Goal: Information Seeking & Learning: Learn about a topic

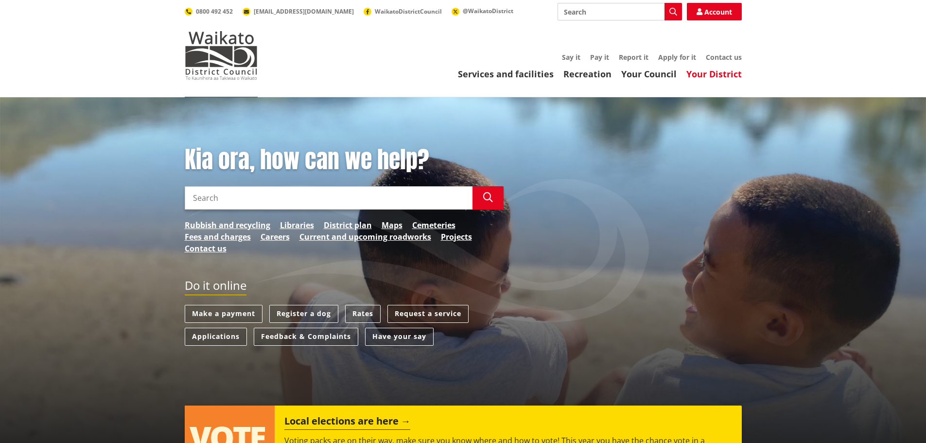
click at [724, 72] on link "Your District" at bounding box center [714, 74] width 55 height 12
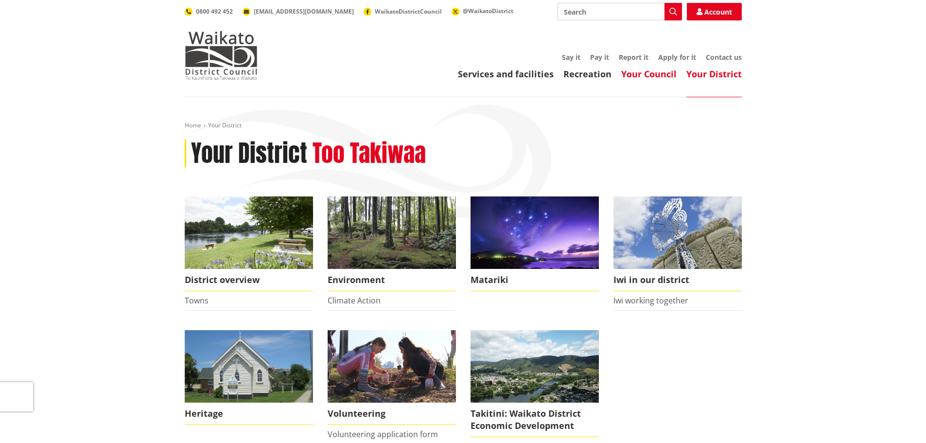
click at [657, 74] on link "Your Council" at bounding box center [648, 74] width 55 height 12
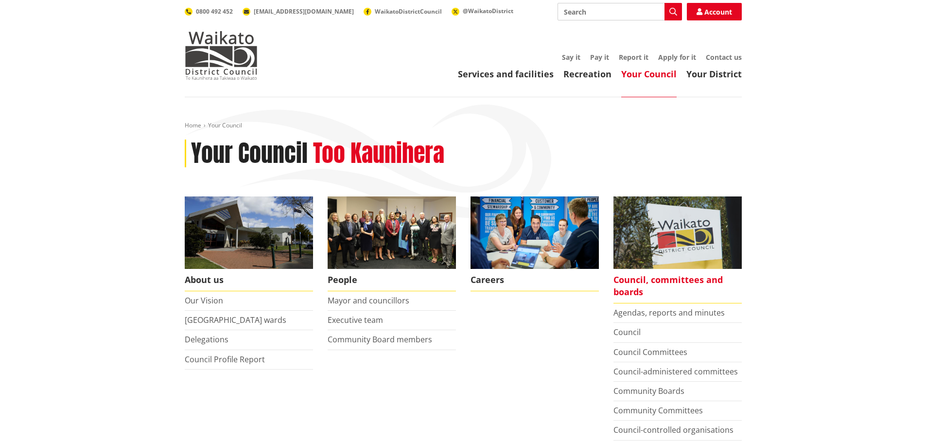
click at [642, 281] on span "Council, committees and boards" at bounding box center [678, 286] width 128 height 35
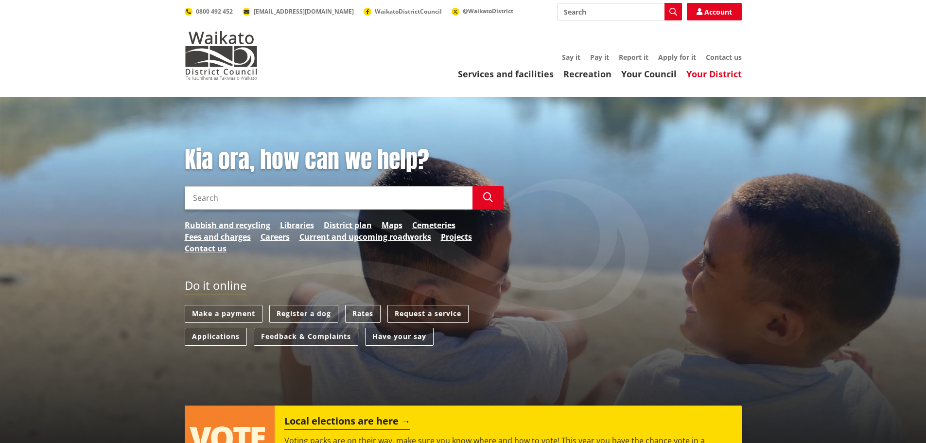
click at [726, 72] on link "Your District" at bounding box center [714, 74] width 55 height 12
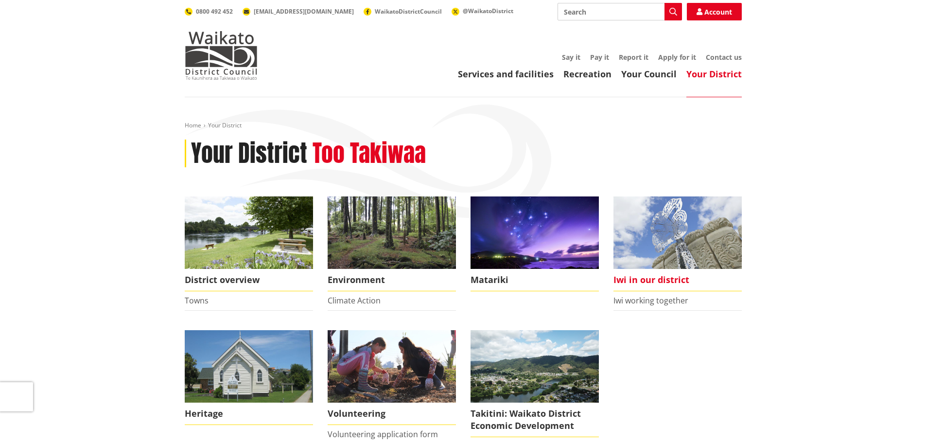
click at [643, 276] on span "Iwi in our district" at bounding box center [678, 280] width 128 height 22
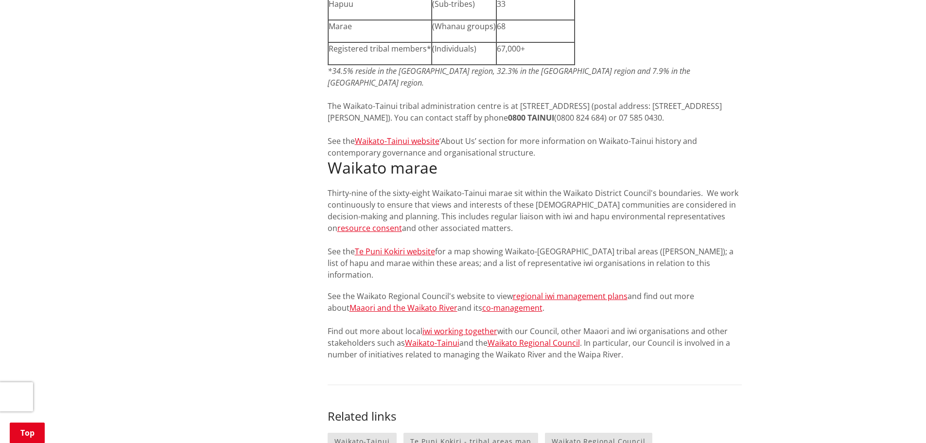
scroll to position [1070, 0]
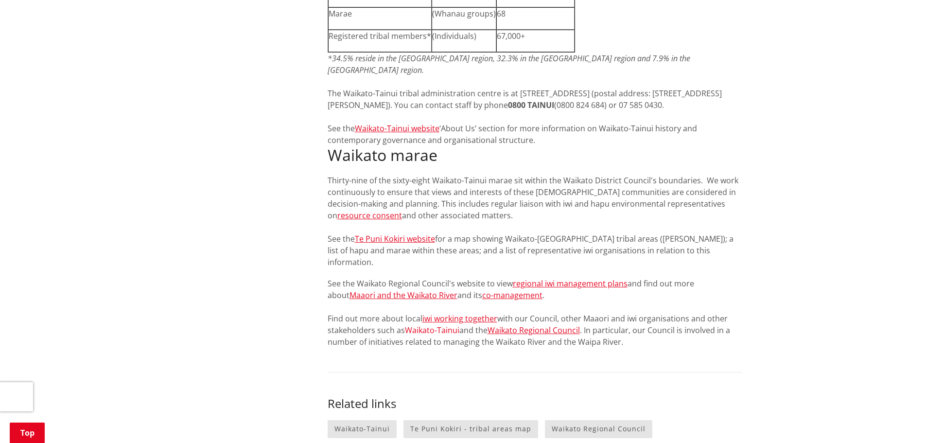
click at [433, 325] on link "Waikato-Tainui" at bounding box center [432, 330] width 54 height 11
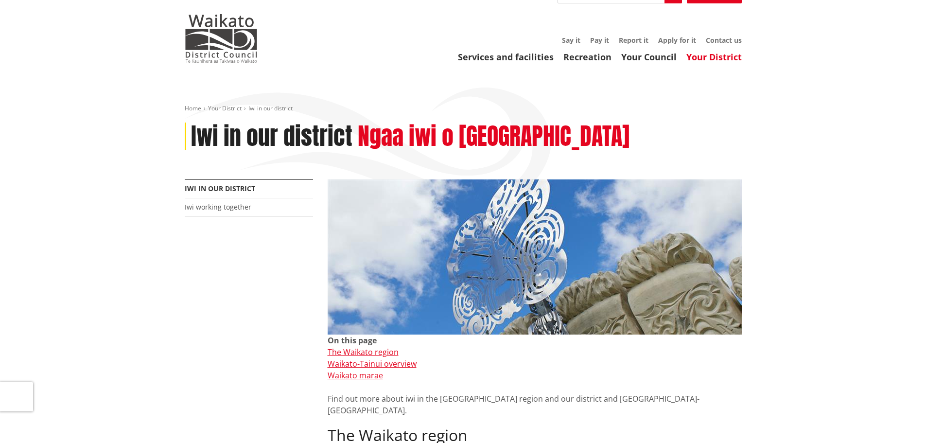
scroll to position [0, 0]
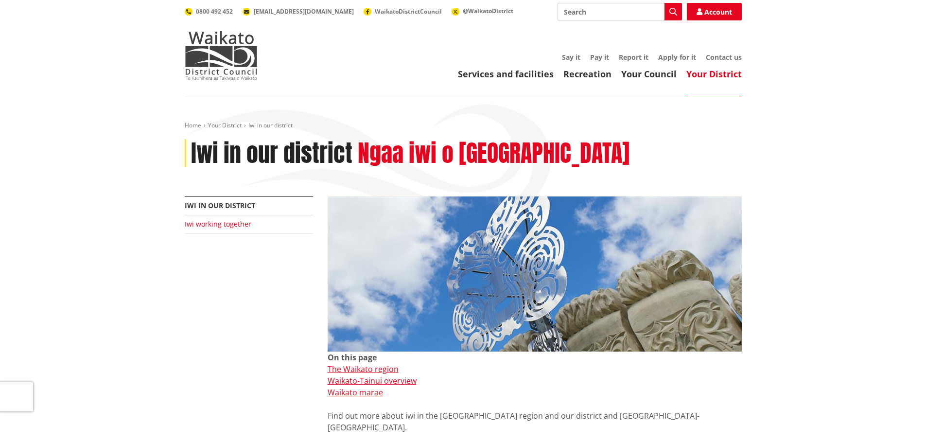
click at [212, 225] on link "Iwi working together" at bounding box center [218, 223] width 67 height 9
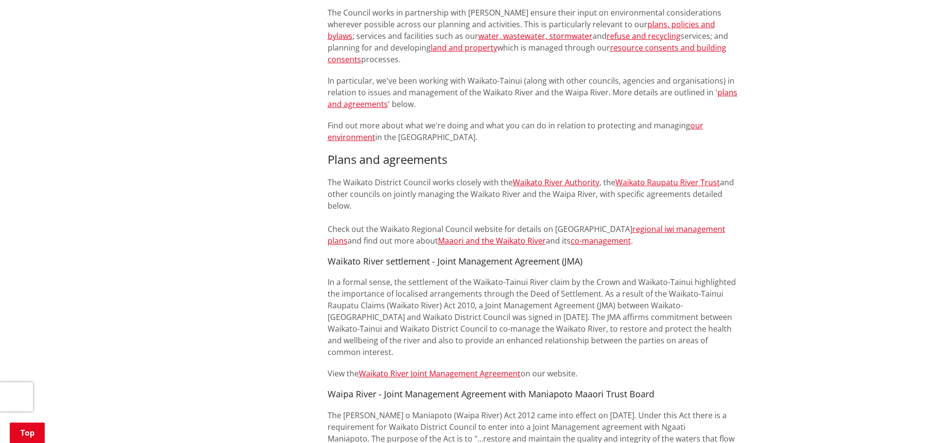
scroll to position [535, 0]
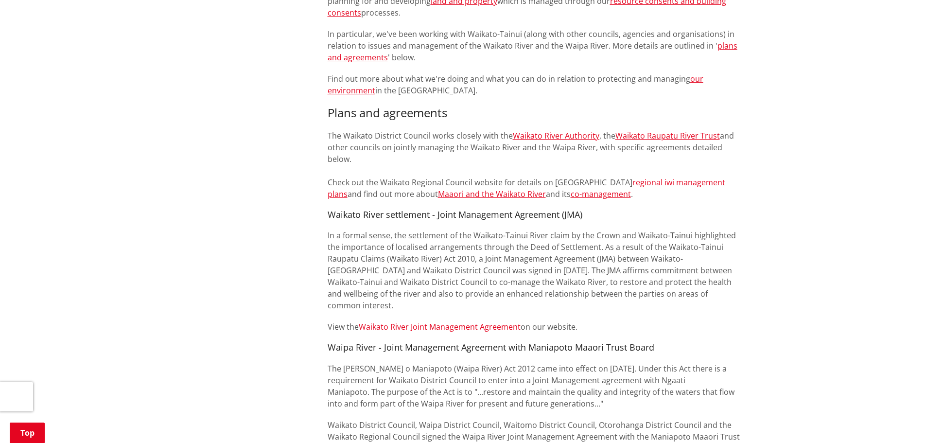
click at [473, 321] on link "Waikato River Joint Management Agreement" at bounding box center [440, 326] width 162 height 11
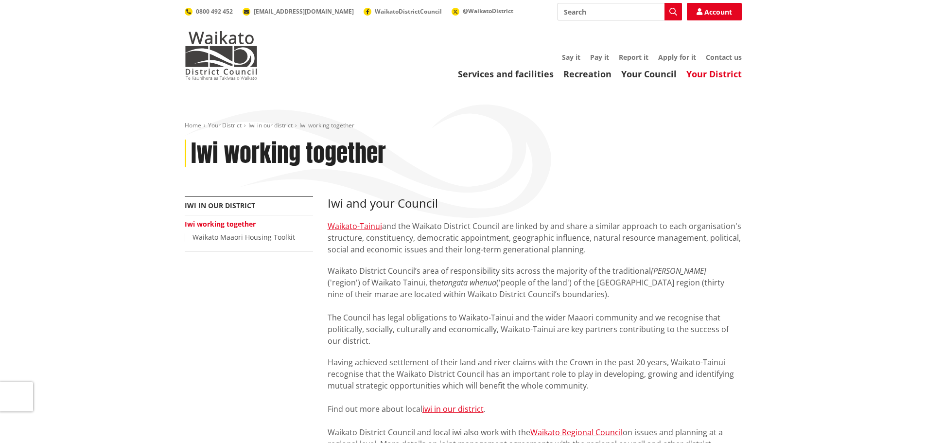
scroll to position [511, 0]
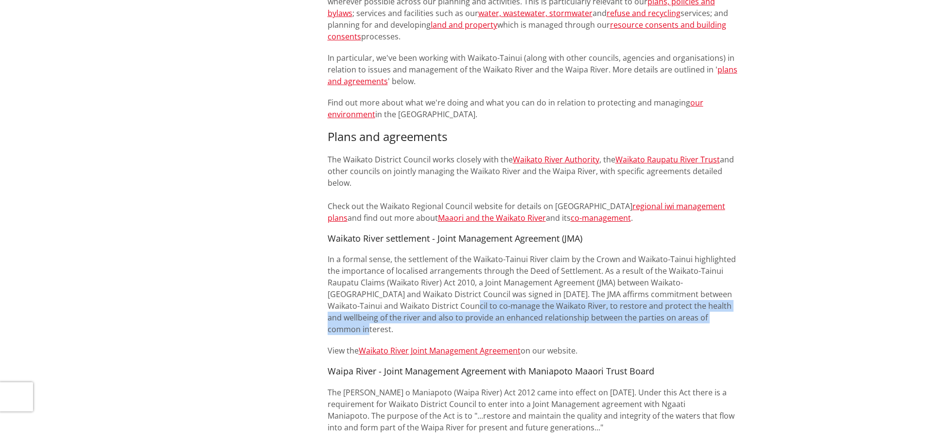
drag, startPoint x: 426, startPoint y: 296, endPoint x: 704, endPoint y: 304, distance: 277.3
click at [704, 304] on p "In a formal sense, the settlement of the Waikato-Tainui River claim by the Crow…" at bounding box center [535, 294] width 414 height 82
copy span "co-manage the Waikato River, to restore and protect the health and wellbeing of…"
click at [298, 286] on div "More from this section [GEOGRAPHIC_DATA] in our district Iwi working together W…" at bounding box center [463, 408] width 572 height 1447
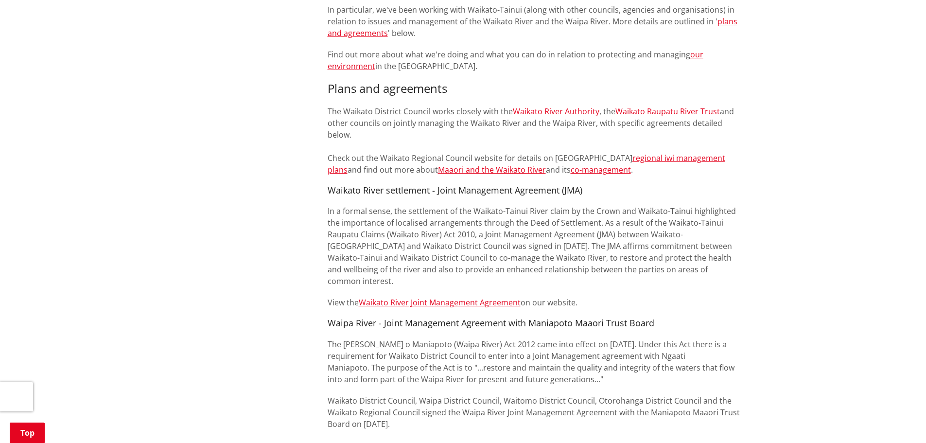
scroll to position [560, 0]
drag, startPoint x: 324, startPoint y: 178, endPoint x: 383, endPoint y: 186, distance: 58.9
click at [383, 186] on div "Iwi and your Council Waikato-Tainui and the Waikato District Council are linked…" at bounding box center [534, 360] width 429 height 1447
click at [283, 173] on div "More from this section [GEOGRAPHIC_DATA] in our district Iwi working together W…" at bounding box center [463, 360] width 572 height 1447
drag, startPoint x: 322, startPoint y: 179, endPoint x: 491, endPoint y: 403, distance: 280.2
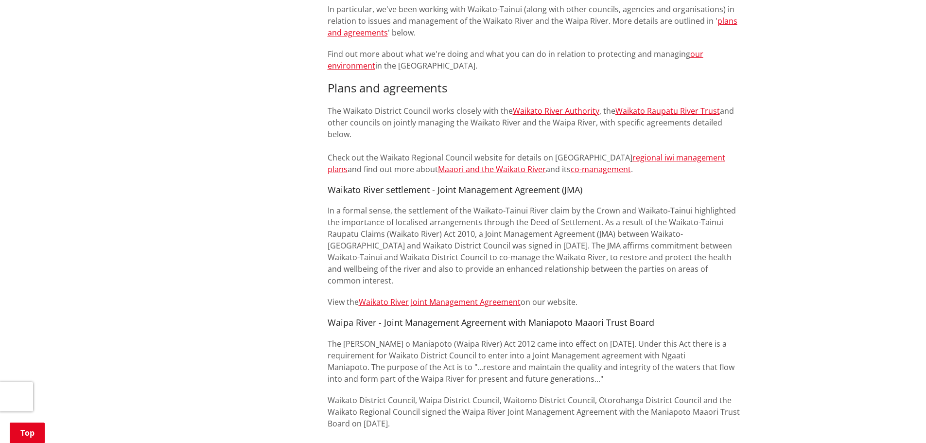
click at [491, 403] on div "Iwi and your Council Waikato-Tainui and the Waikato District Council are linked…" at bounding box center [534, 360] width 429 height 1447
copy div "Loremip Dolor sitametcon - Adipi Elitseddoe Temporinc (UTL) Et d magnaa enima, …"
